Goal: Communication & Community: Share content

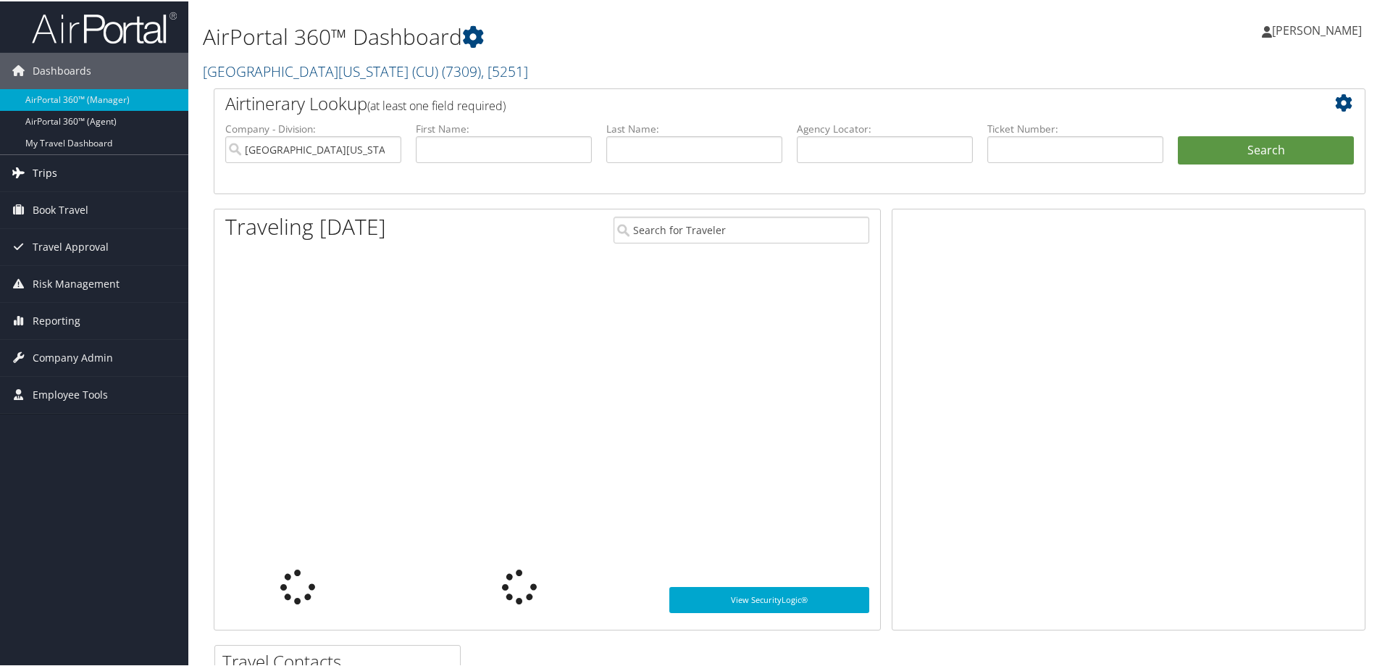
click at [47, 167] on span "Trips" at bounding box center [45, 172] width 25 height 36
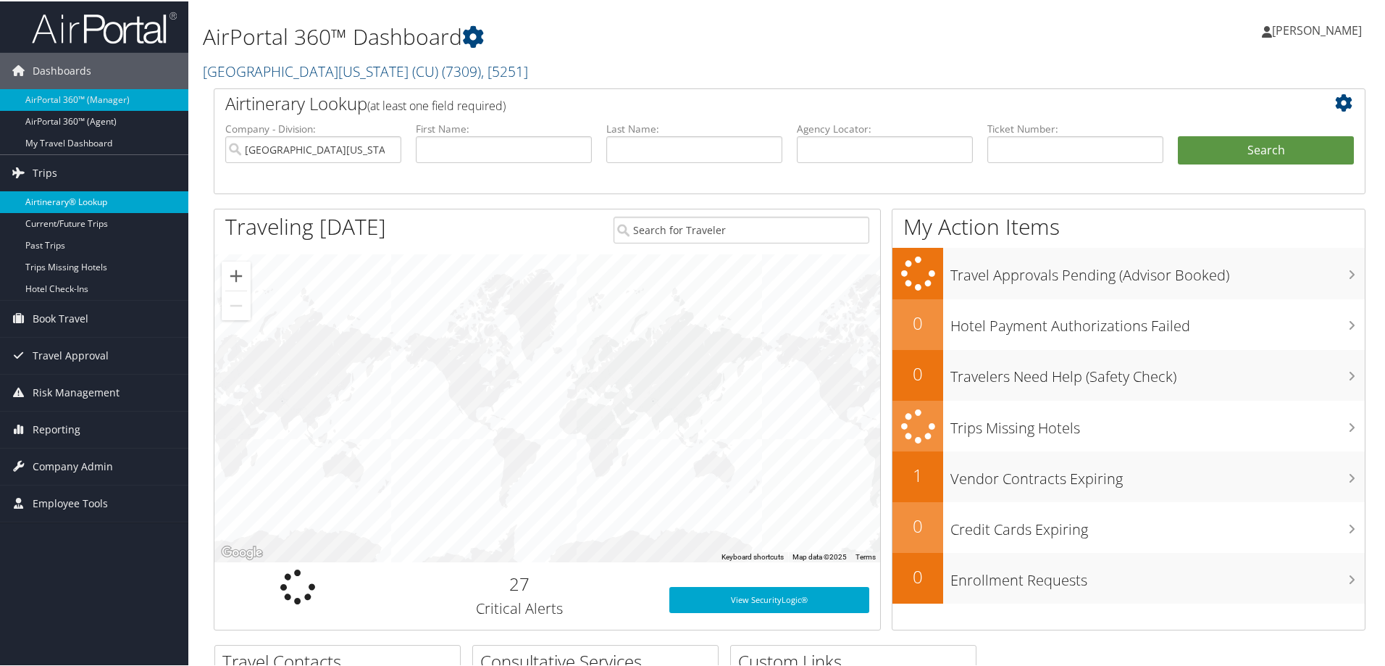
click at [114, 193] on link "Airtinerary® Lookup" at bounding box center [94, 201] width 188 height 22
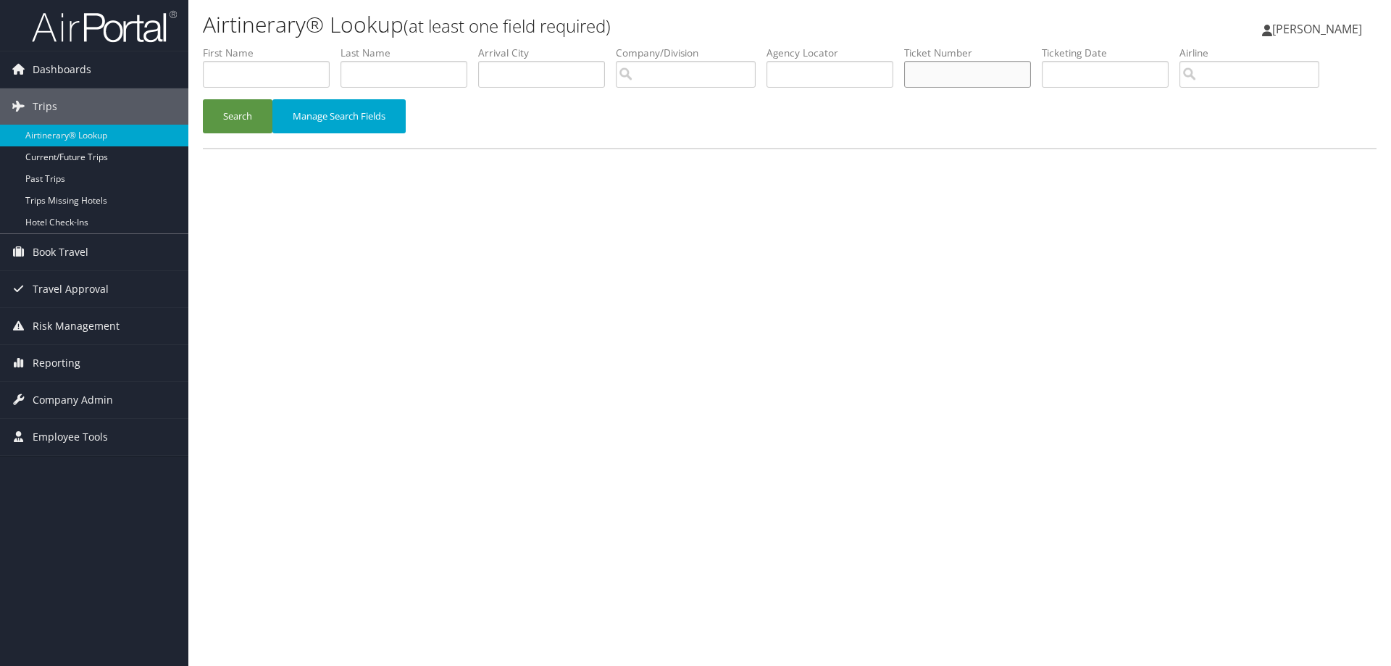
click at [1013, 65] on input "text" at bounding box center [967, 74] width 127 height 27
type input "0167309817627"
click at [235, 115] on button "Search" at bounding box center [238, 116] width 70 height 34
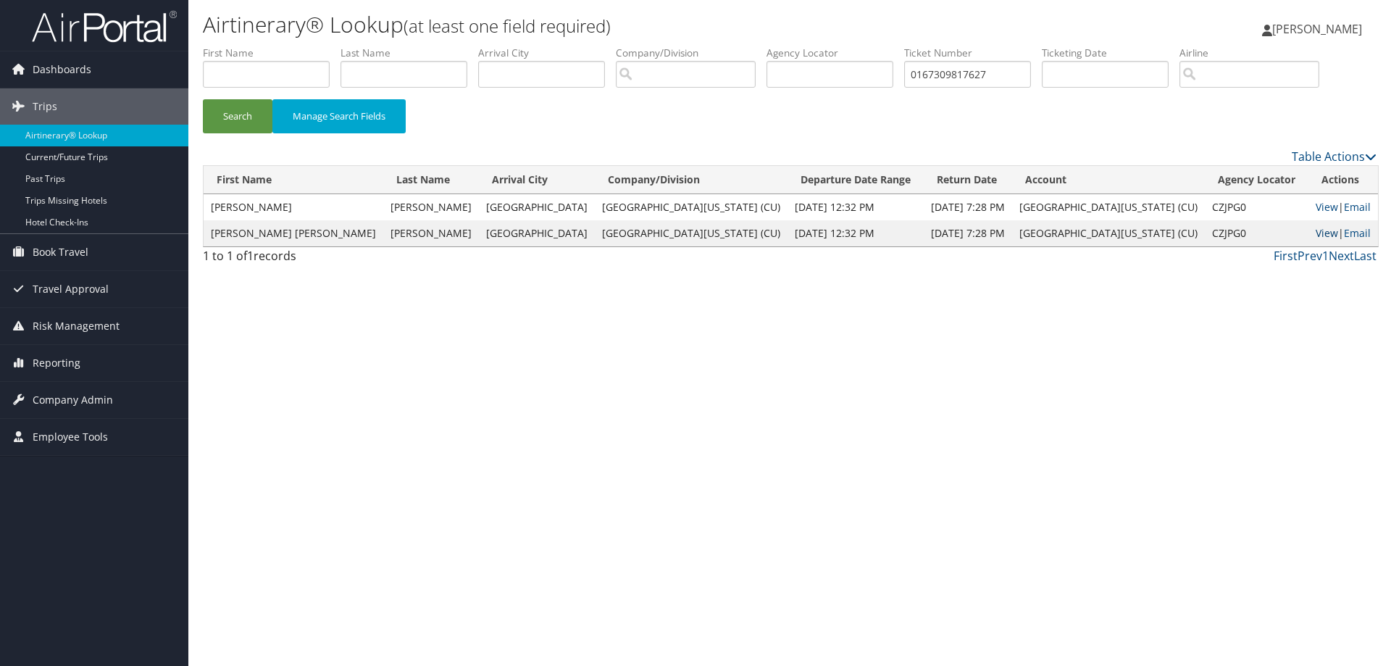
click at [1315, 230] on link "View" at bounding box center [1326, 233] width 22 height 14
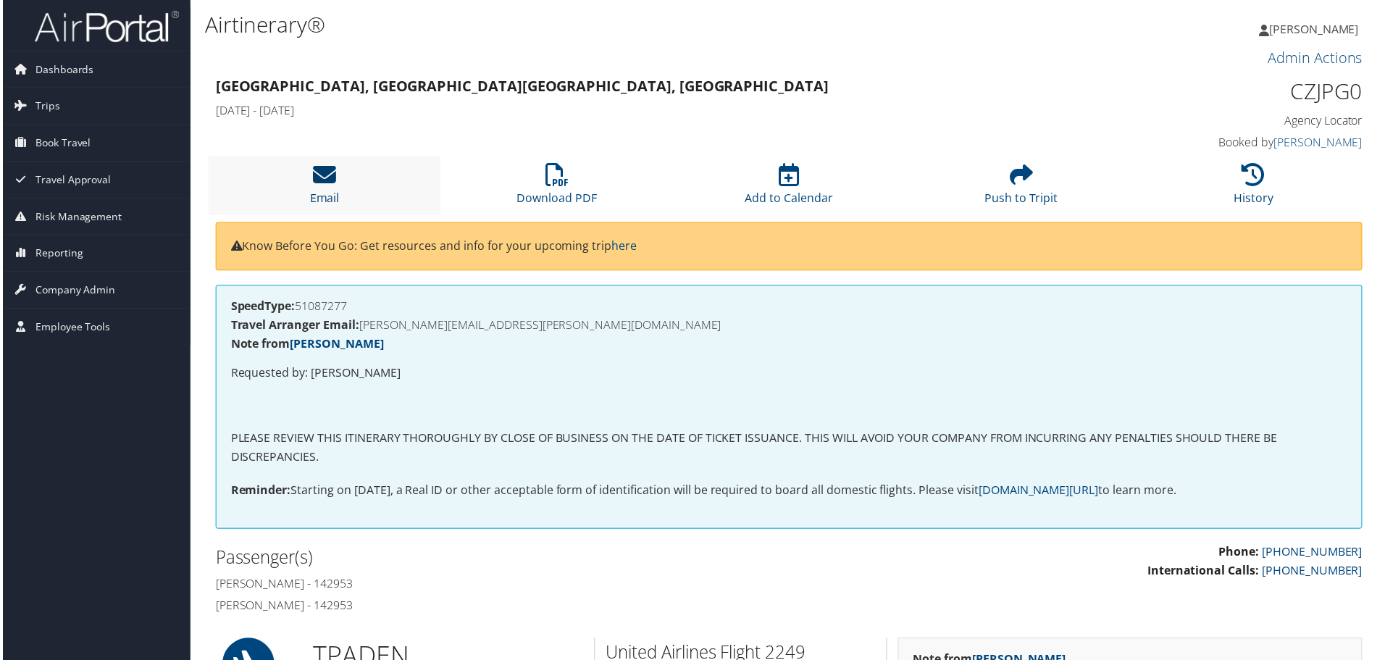
click at [322, 184] on icon at bounding box center [322, 175] width 23 height 23
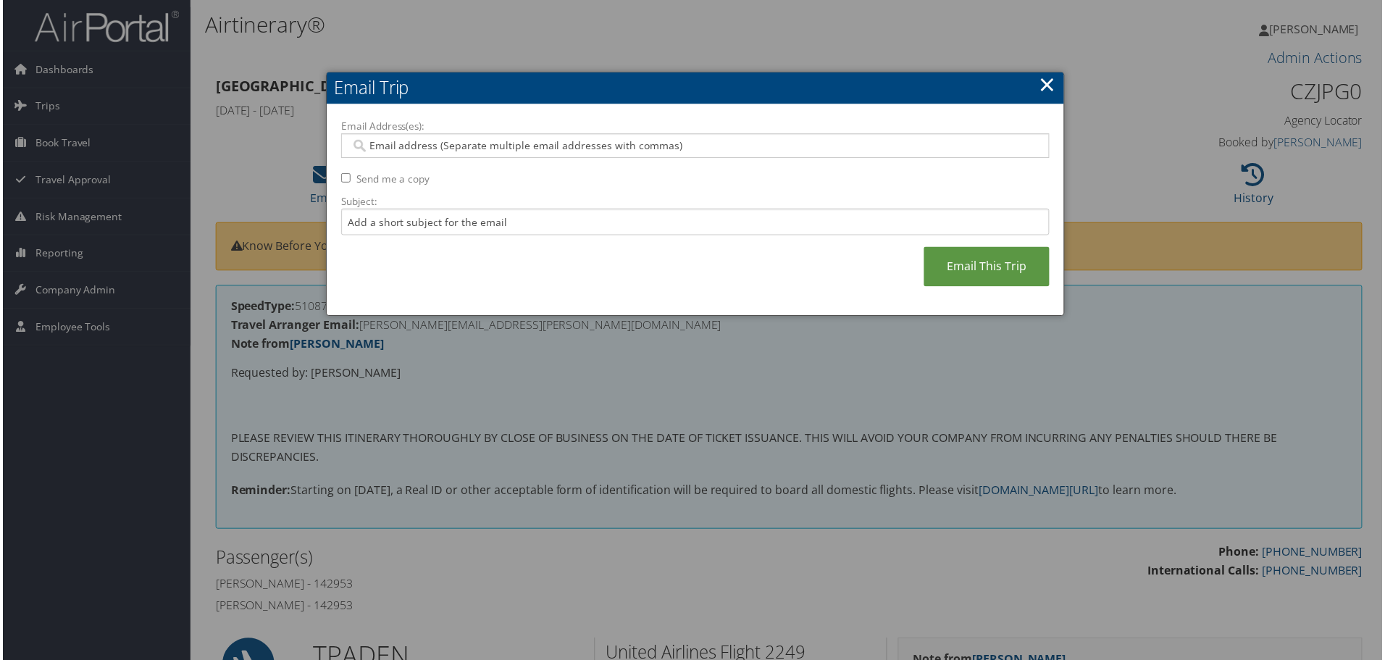
click at [405, 146] on input "Email Address(es):" at bounding box center [695, 146] width 692 height 14
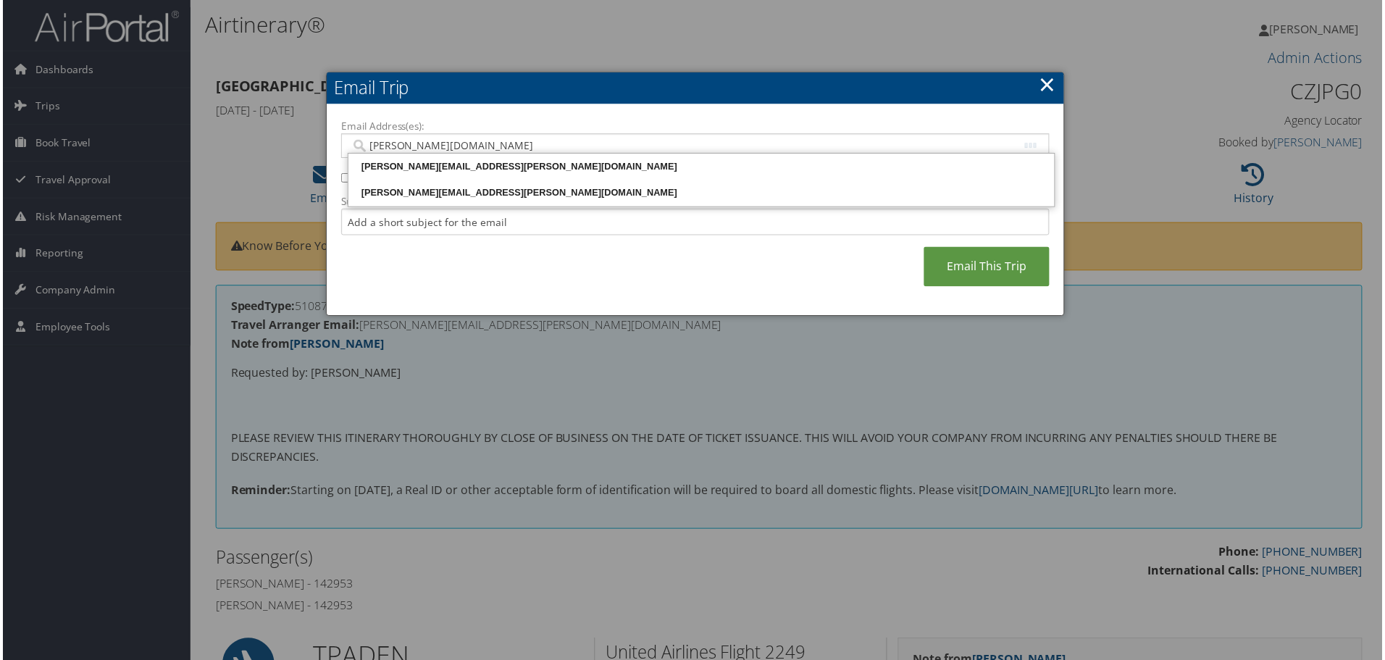
type input "becky.alb"
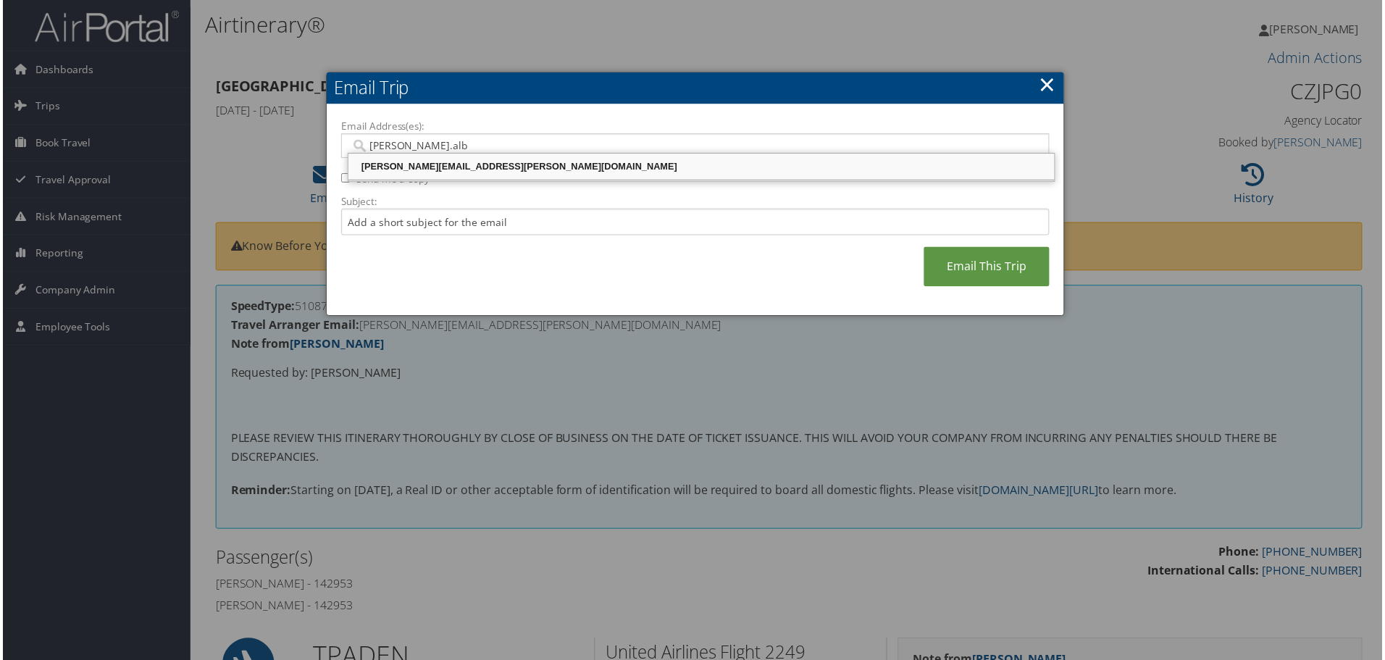
click at [416, 172] on div "becky.alberti-powell@cu.edu" at bounding box center [701, 167] width 705 height 14
type input "becky.alberti-powell@cu.edu"
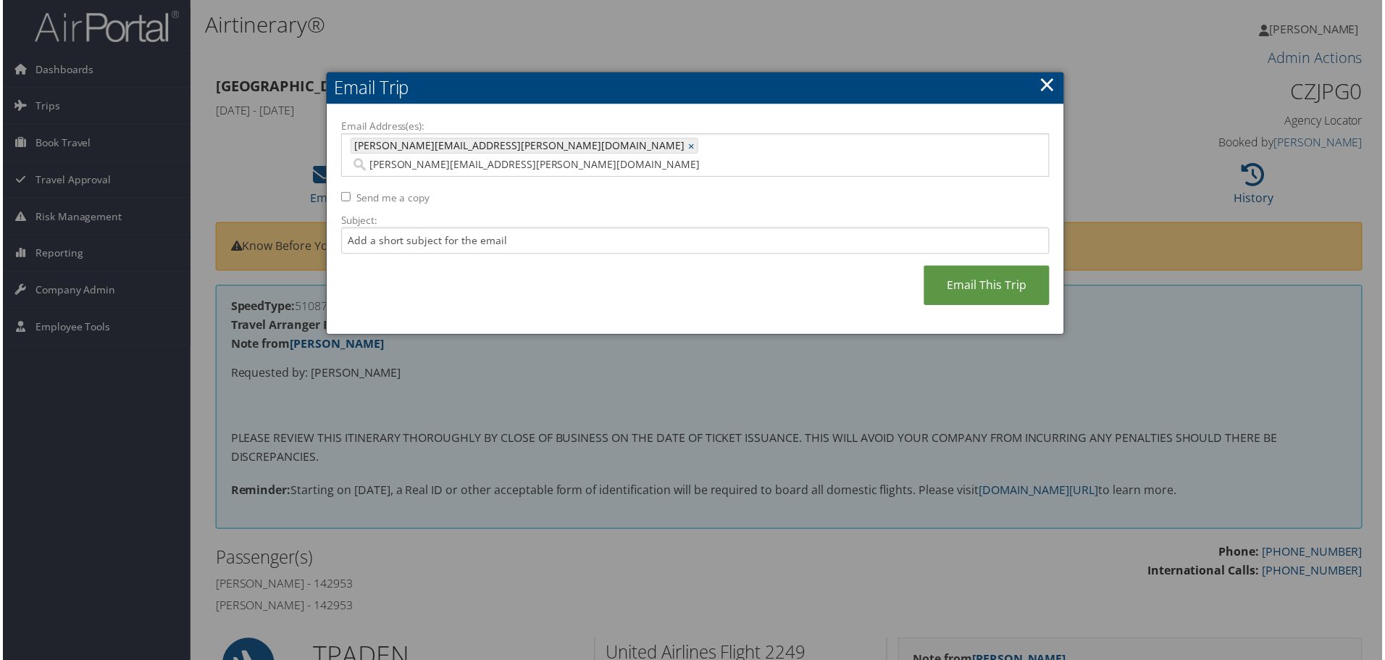
type input "erin.timmerman@cbtravel.com"
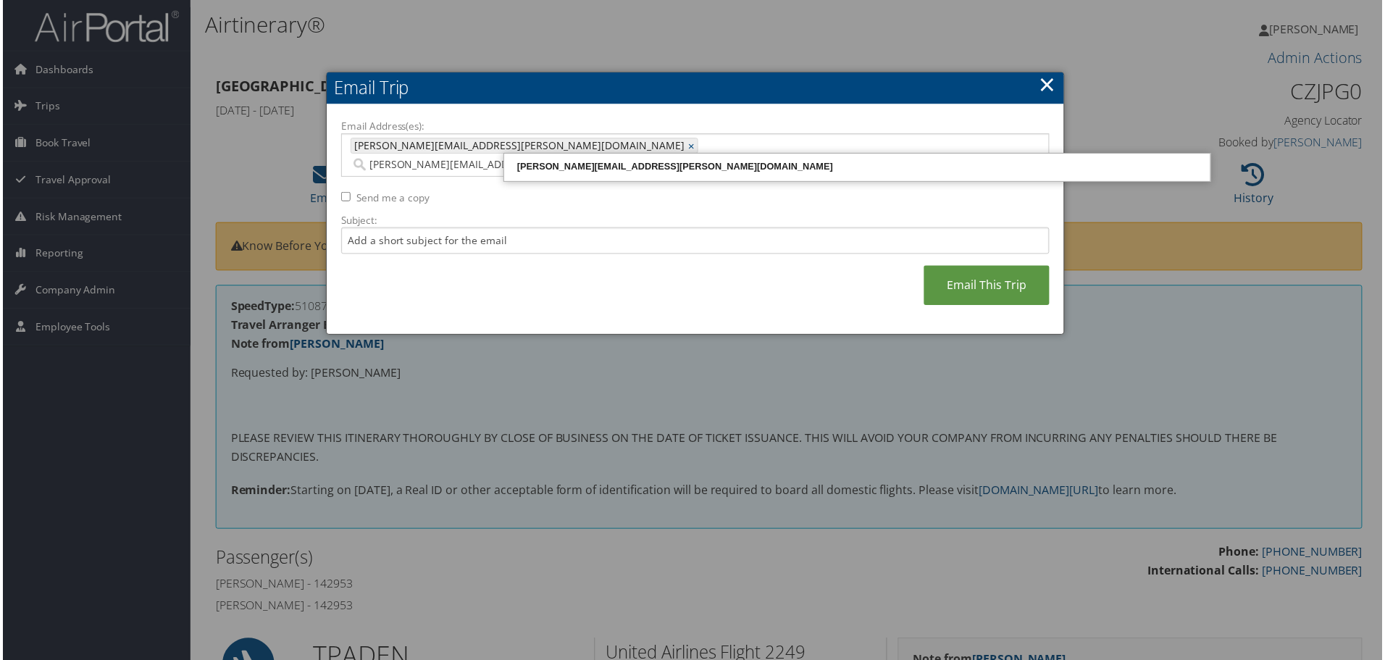
click at [626, 174] on div "erin.timmerman@cbtravel.com" at bounding box center [858, 167] width 705 height 14
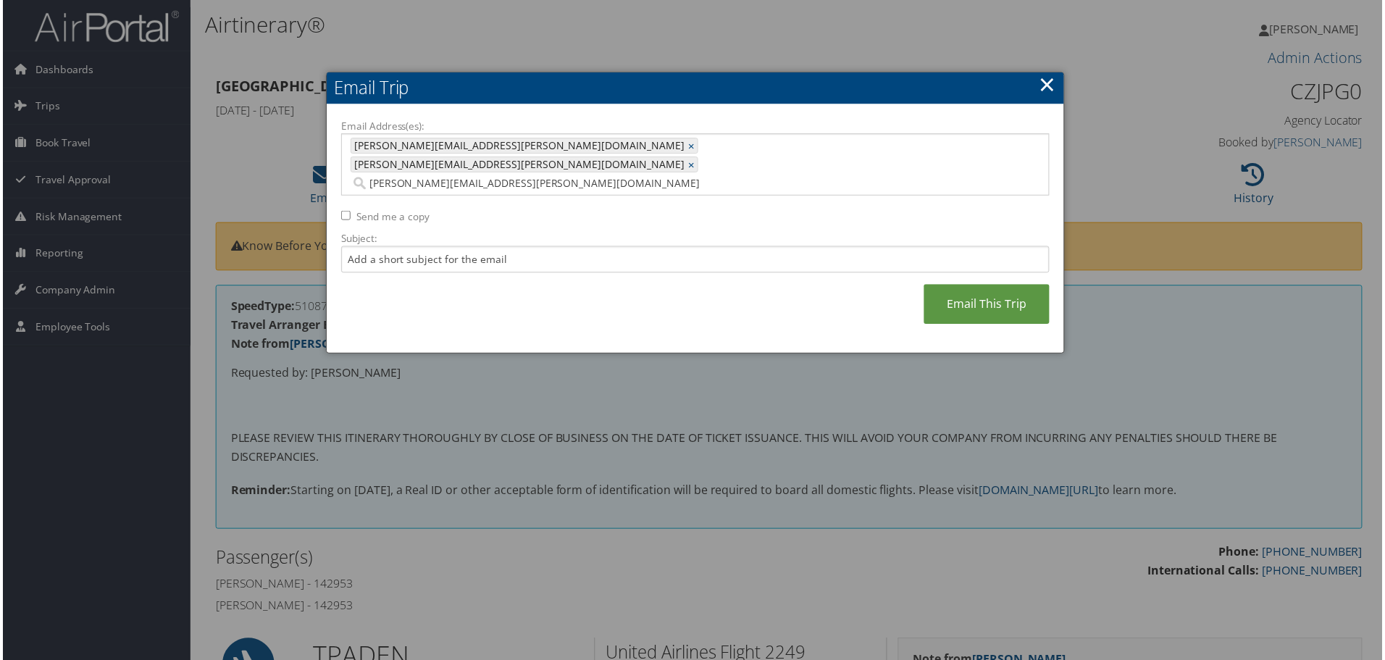
type input "becky.alberti-powell@cu.edu, erin.timmerman@cbtravel.com"
click at [531, 247] on input "Subject:" at bounding box center [695, 260] width 711 height 27
type input "Invoice for Jonathan Levenstein"
click at [955, 285] on link "Email This Trip" at bounding box center [988, 305] width 126 height 40
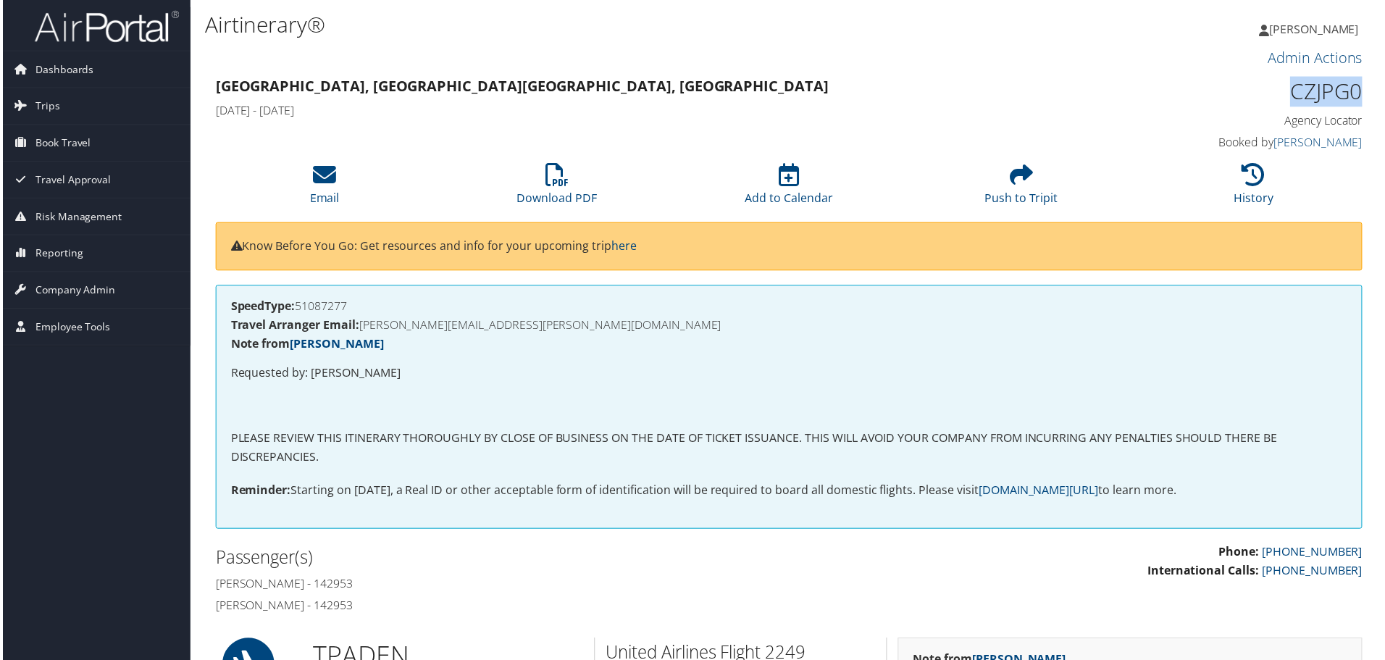
drag, startPoint x: 1362, startPoint y: 95, endPoint x: 1291, endPoint y: 99, distance: 71.1
click at [1291, 99] on div "CZJPG0 Agency Locator Agency Locator CZJPG0 Booked by Erin Timmerman Booked by …" at bounding box center [1229, 115] width 293 height 83
copy h1 "CZJPG0"
click at [469, 96] on h3 "Tampa, FL Denver, CO" at bounding box center [643, 87] width 858 height 20
